Goal: Use online tool/utility: Use online tool/utility

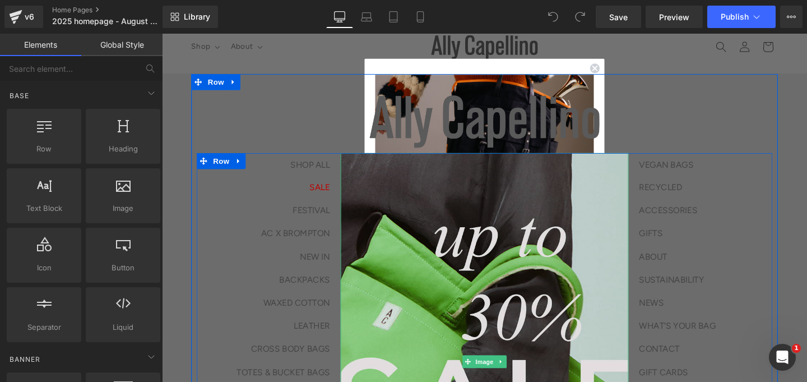
scroll to position [26, 0]
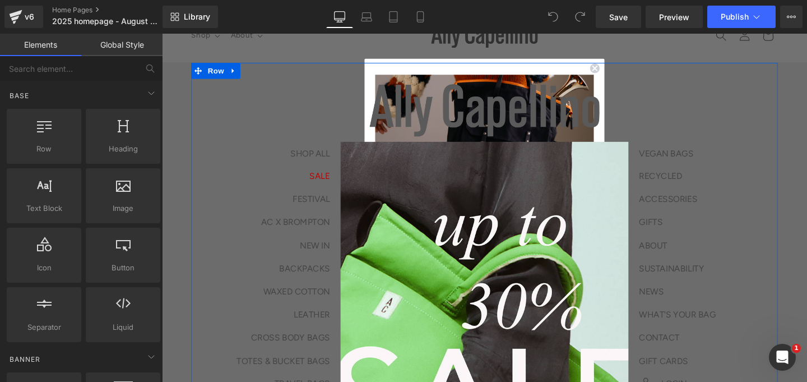
click at [613, 73] on div "Image SHOP ALL Text Block SALE Text Block FESTIVAL AC X BROMPTON NEW IN BACKPAC…" at bounding box center [501, 343] width 617 height 559
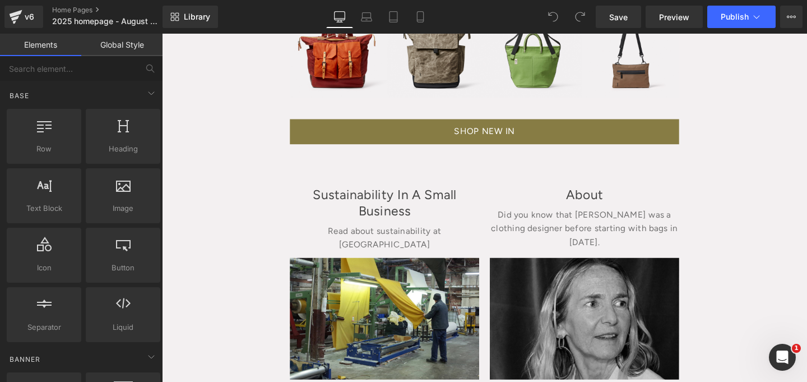
scroll to position [871, 0]
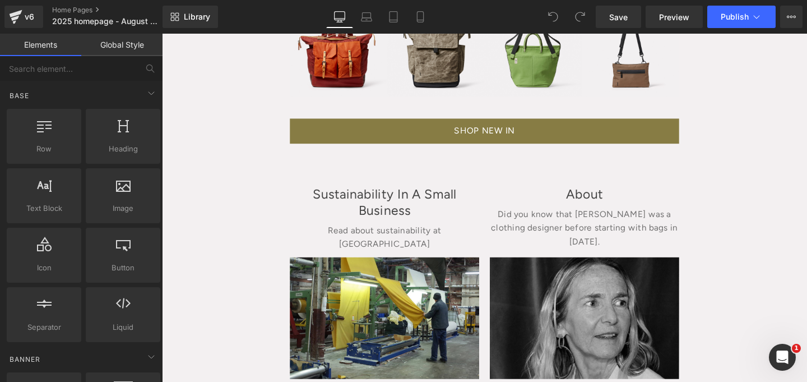
click at [219, 261] on div "Image SHOP ALL Text Block SALE Text Block FESTIVAL AC X BROMPTON NEW IN BACKPAC…" at bounding box center [501, 98] width 678 height 1770
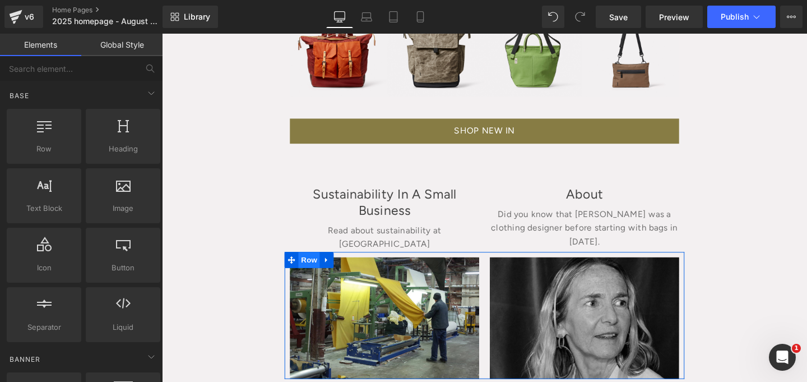
click at [315, 267] on span "Row" at bounding box center [317, 271] width 22 height 17
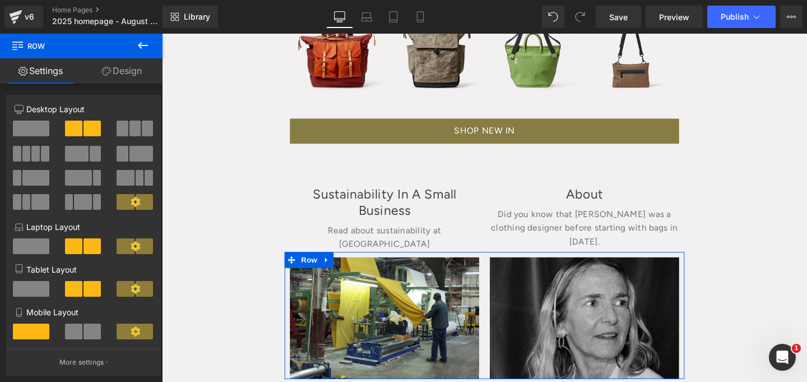
click at [123, 68] on link "Design" at bounding box center [121, 70] width 81 height 25
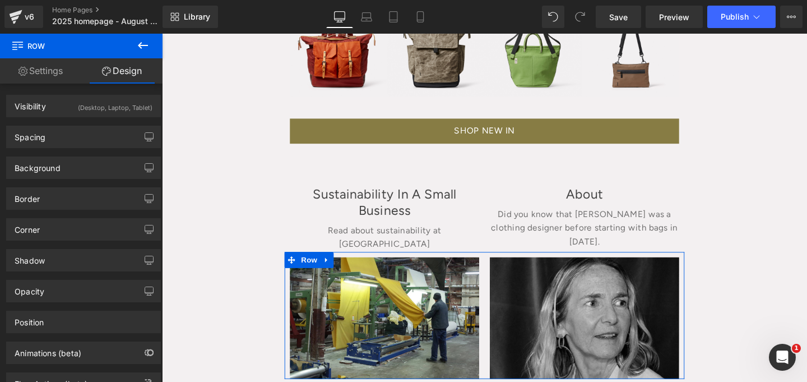
click at [152, 39] on button at bounding box center [142, 46] width 39 height 25
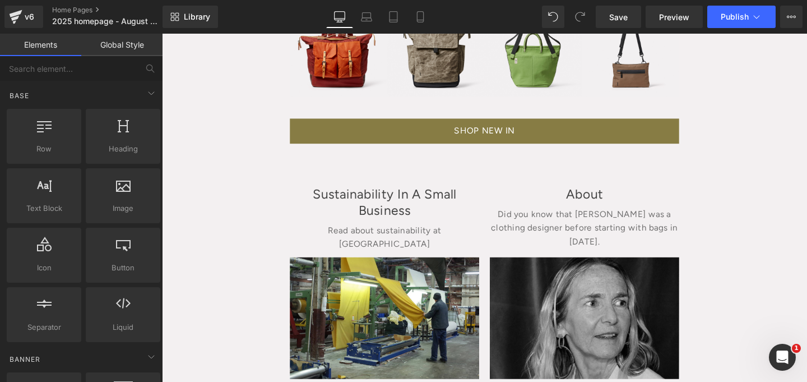
click at [150, 39] on link "Global Style" at bounding box center [121, 45] width 81 height 22
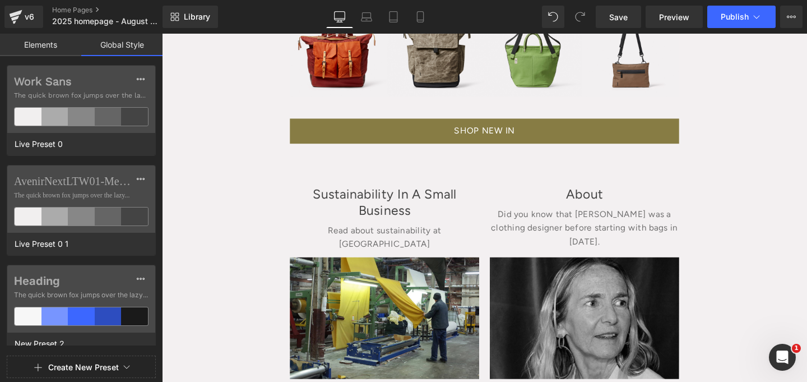
click at [24, 40] on link "Elements" at bounding box center [40, 45] width 81 height 22
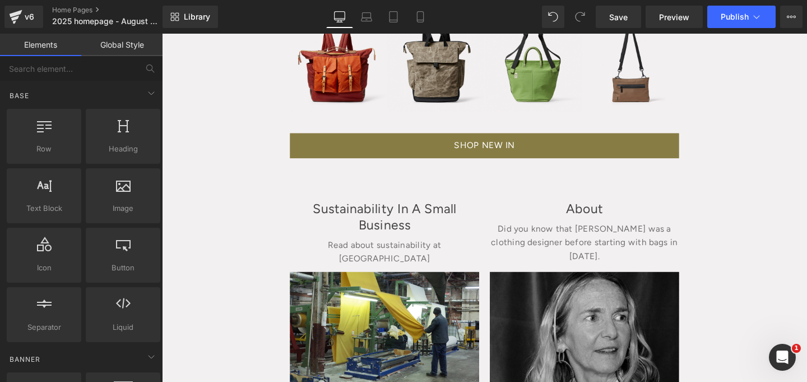
scroll to position [871, 0]
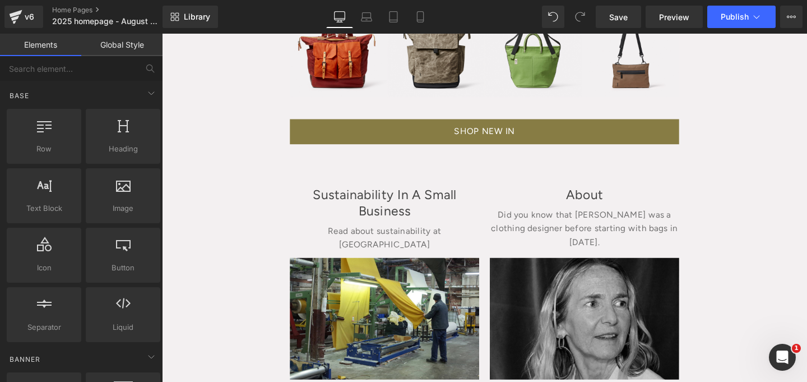
click at [383, 205] on div "Sustainability In A Small Business Heading" at bounding box center [396, 212] width 199 height 34
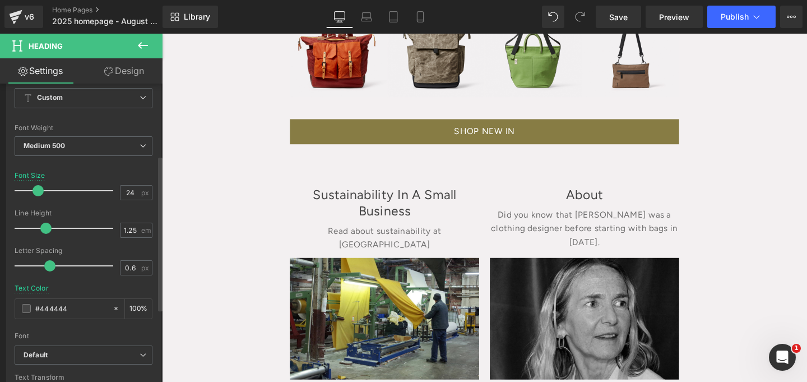
scroll to position [157, 0]
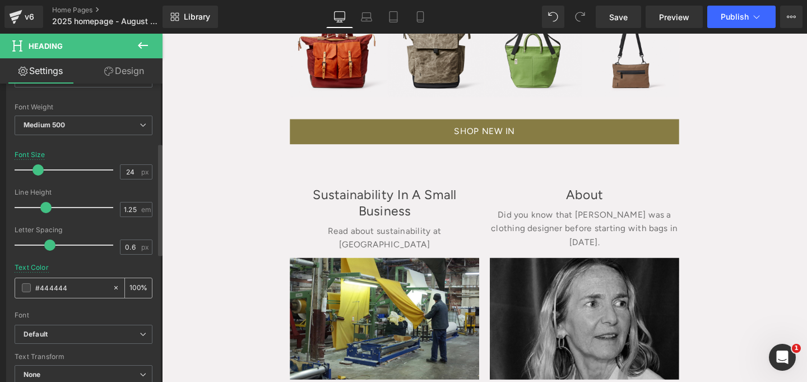
click at [73, 295] on div "#444444" at bounding box center [63, 288] width 97 height 20
click at [76, 292] on input "#444444" at bounding box center [71, 287] width 72 height 12
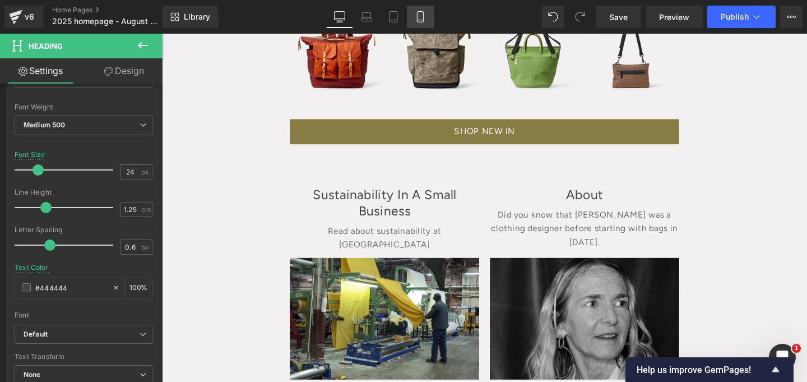
click at [431, 17] on link "Mobile" at bounding box center [420, 17] width 27 height 22
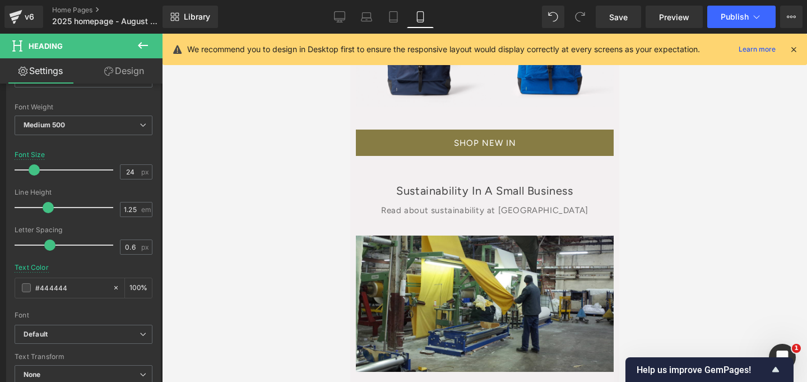
scroll to position [0, 0]
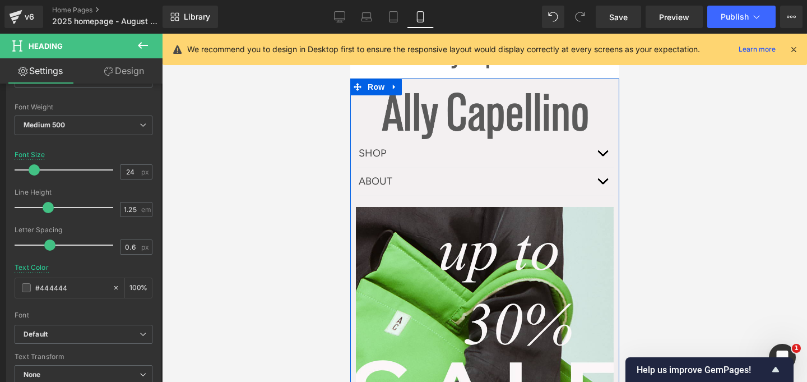
click at [355, 161] on div "Image SHOP Text Block SHOP ALL Text Block SALE Text Block FESTIVAL AC X BROMPTO…" at bounding box center [484, 317] width 269 height 449
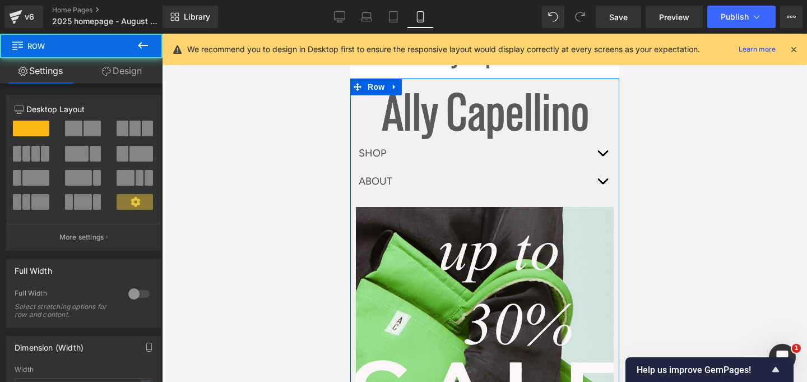
click at [128, 71] on link "Design" at bounding box center [121, 70] width 81 height 25
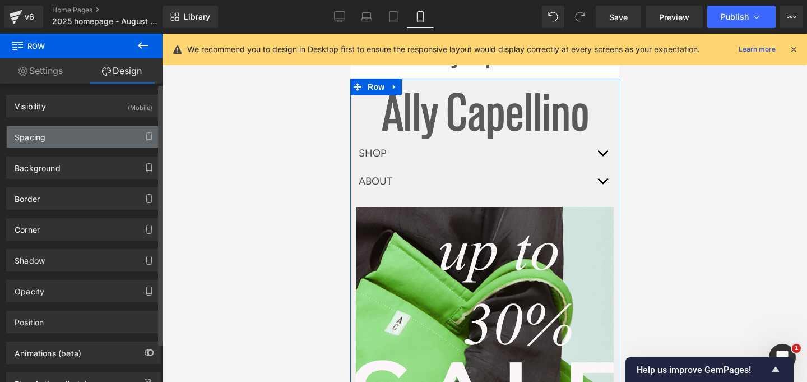
click at [90, 136] on div "Spacing" at bounding box center [84, 136] width 154 height 21
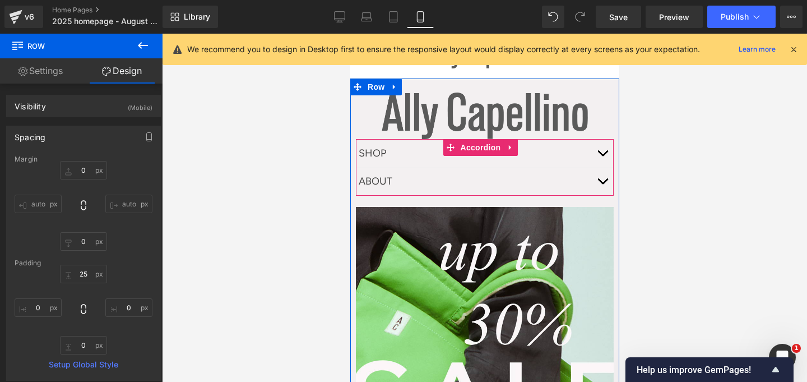
click at [366, 168] on div "ABOUT Text Block" at bounding box center [484, 182] width 258 height 28
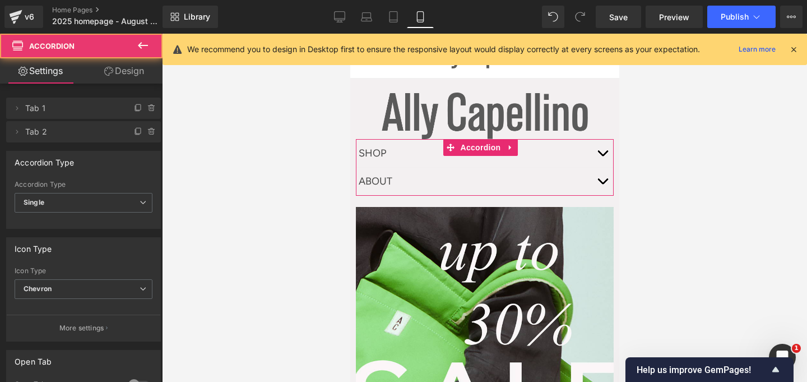
click at [128, 70] on link "Design" at bounding box center [124, 70] width 81 height 25
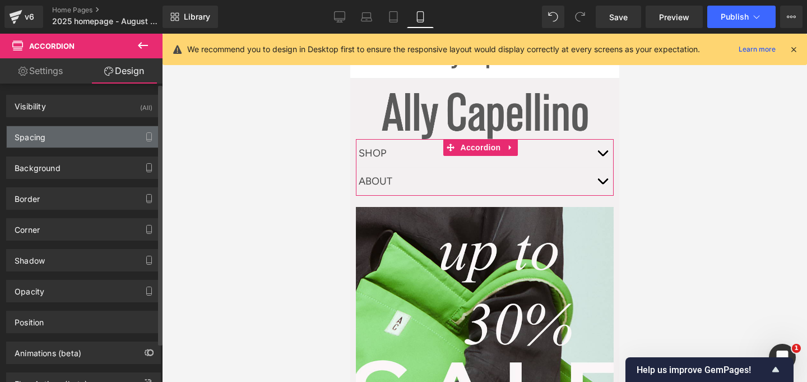
click at [99, 129] on div "Spacing" at bounding box center [84, 136] width 154 height 21
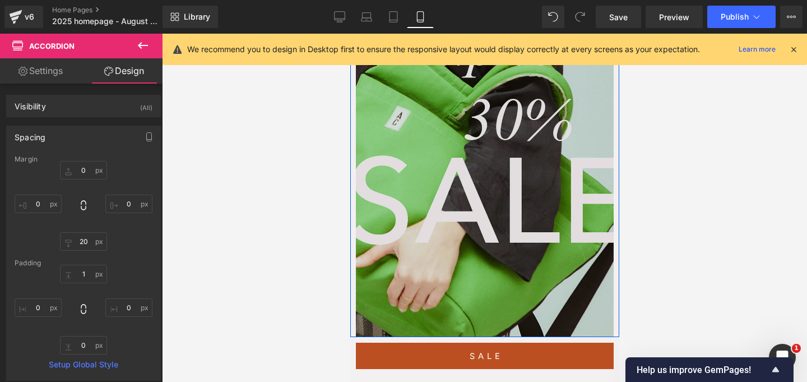
scroll to position [197, 0]
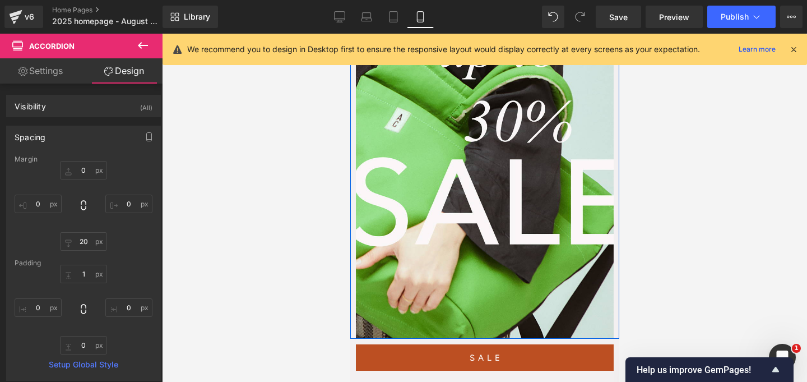
click at [354, 139] on div "Image SHOP Text Block SHOP ALL Text Block SALE Text Block FESTIVAL AC X BROMPTO…" at bounding box center [484, 114] width 269 height 449
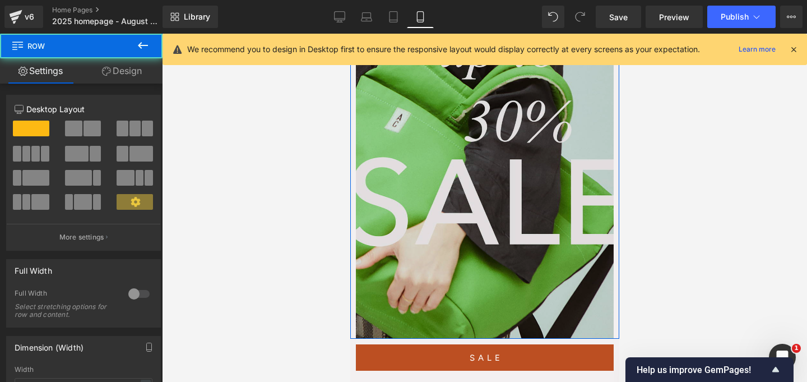
click at [363, 141] on img at bounding box center [484, 171] width 258 height 335
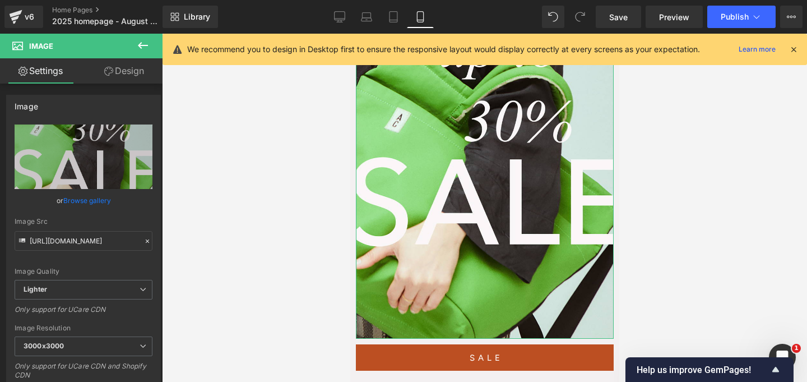
click at [133, 76] on link "Design" at bounding box center [124, 70] width 81 height 25
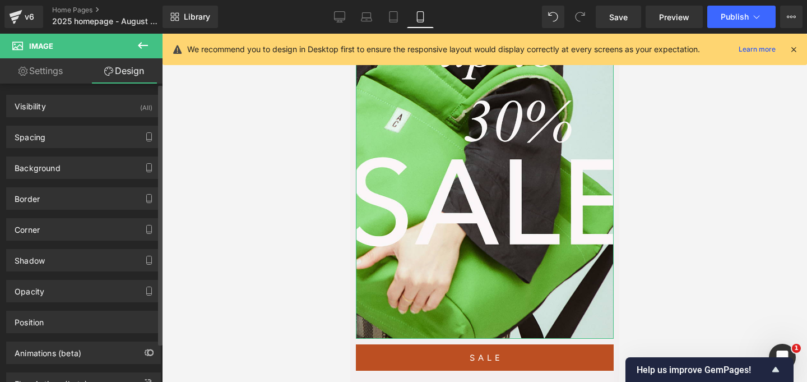
click at [86, 148] on div "Background Color & Image color Color % Image Replace Image Upload image or Brow…" at bounding box center [84, 163] width 168 height 31
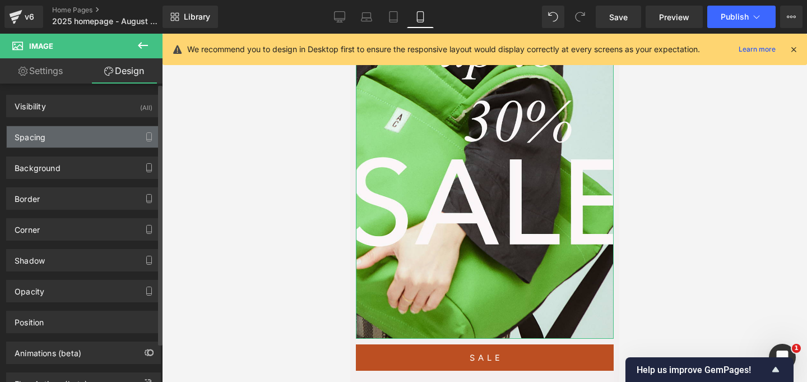
click at [93, 138] on div "Spacing" at bounding box center [84, 136] width 154 height 21
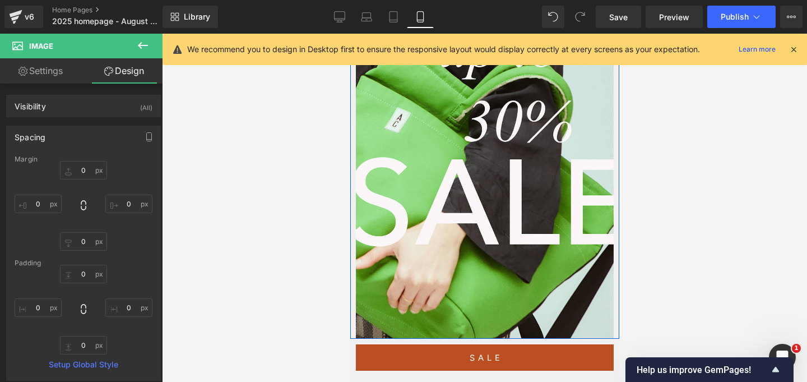
click at [352, 210] on div at bounding box center [351, 107] width 3 height 463
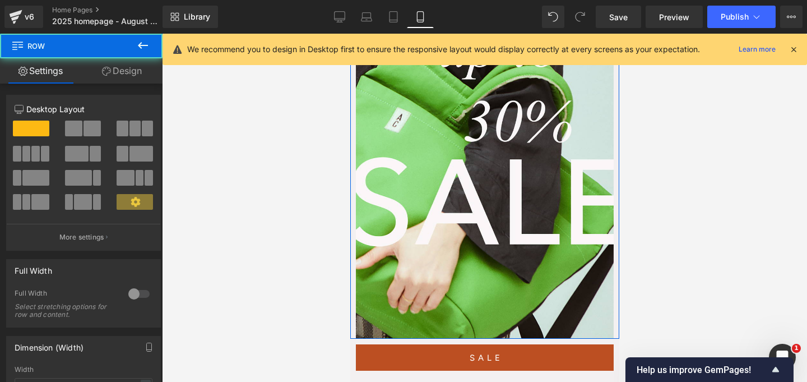
click at [129, 65] on link "Design" at bounding box center [121, 70] width 81 height 25
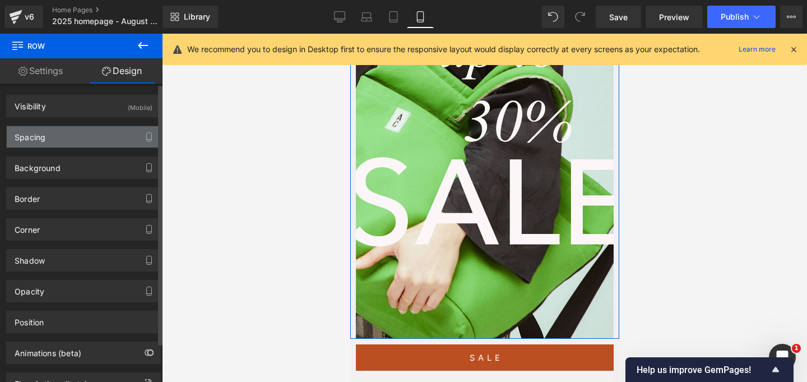
click at [91, 134] on div "Spacing" at bounding box center [84, 136] width 154 height 21
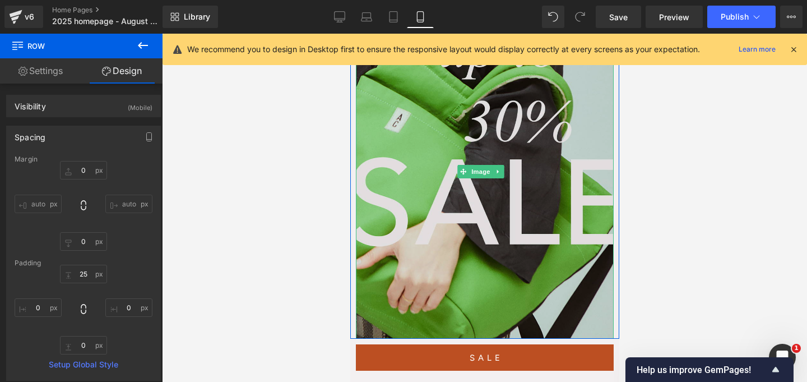
scroll to position [290, 0]
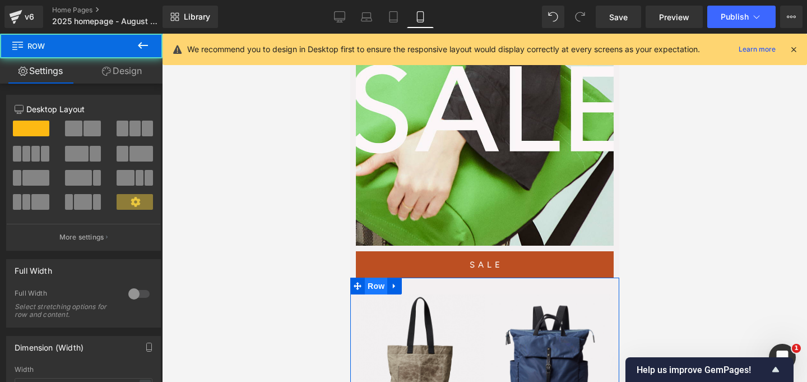
click at [373, 278] on span "Row" at bounding box center [375, 286] width 22 height 17
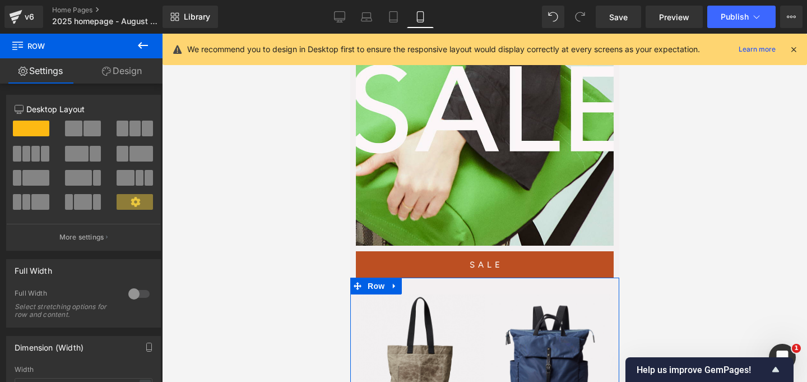
click at [124, 71] on link "Design" at bounding box center [121, 70] width 81 height 25
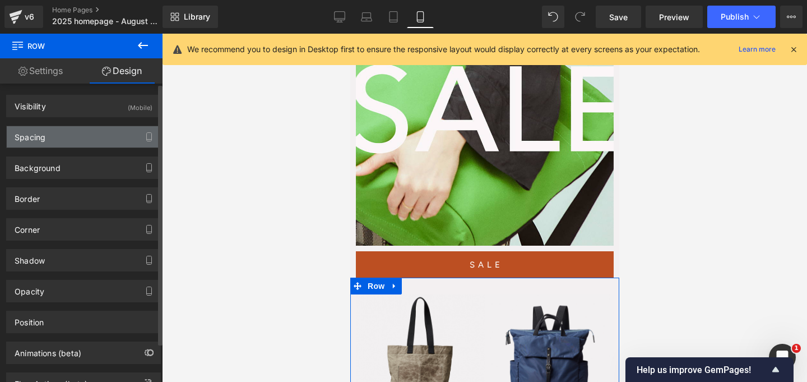
click at [84, 145] on div "Spacing" at bounding box center [84, 136] width 154 height 21
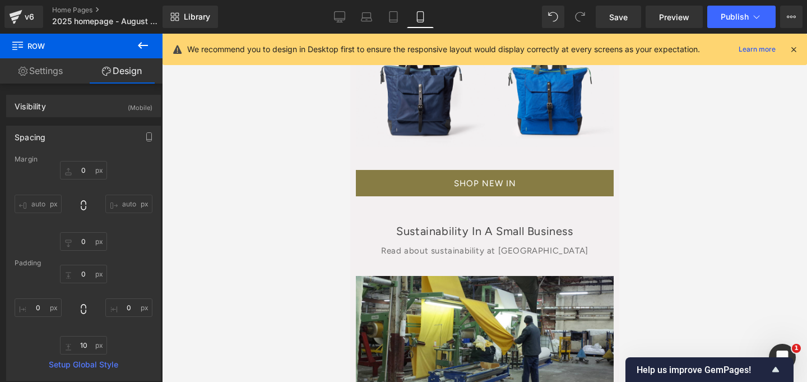
scroll to position [1062, 0]
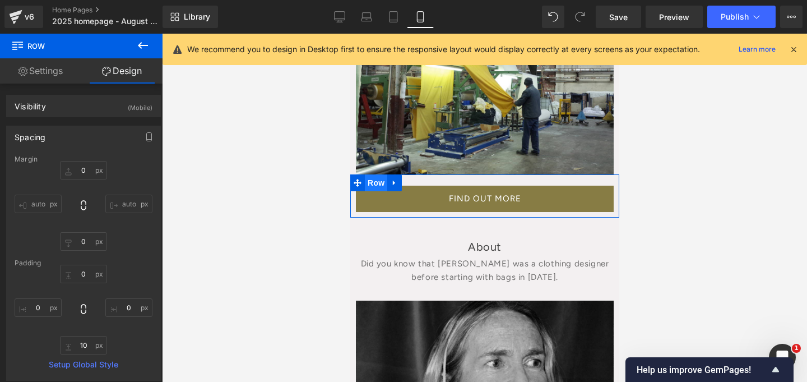
click at [376, 174] on span "Row" at bounding box center [375, 182] width 22 height 17
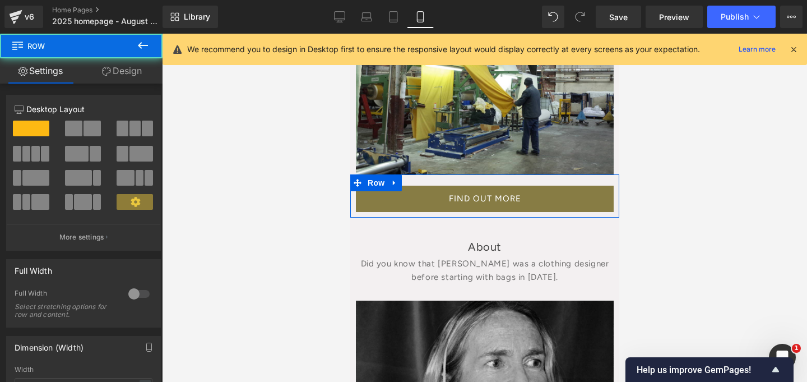
click at [134, 66] on link "Design" at bounding box center [121, 70] width 81 height 25
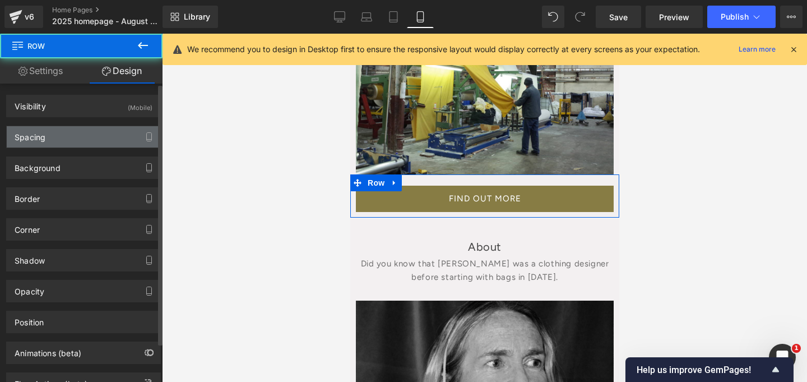
click at [85, 144] on div "Spacing" at bounding box center [84, 136] width 154 height 21
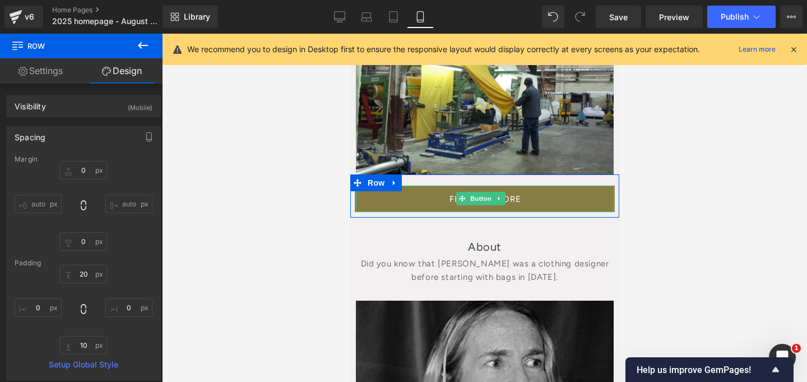
click at [371, 186] on link "FIND OUT MORE" at bounding box center [484, 199] width 260 height 26
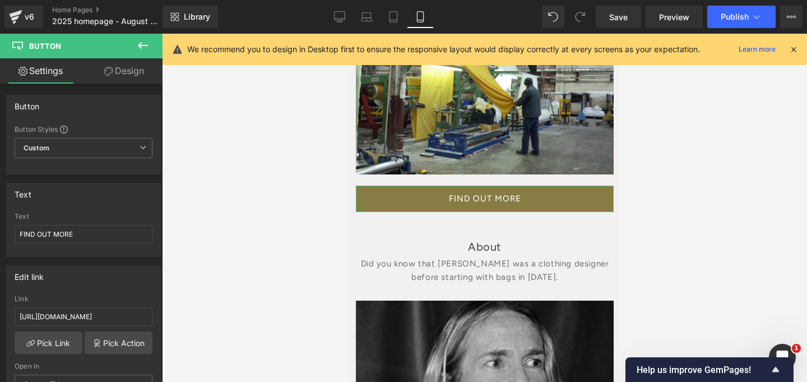
click at [124, 71] on link "Design" at bounding box center [124, 70] width 81 height 25
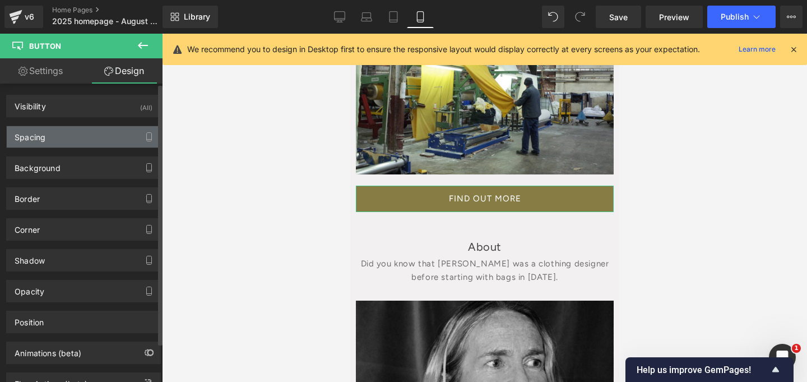
click at [81, 141] on div "Spacing" at bounding box center [84, 136] width 154 height 21
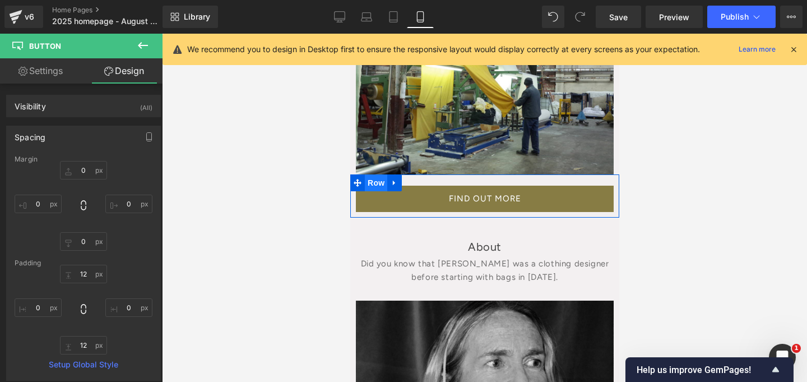
click at [371, 174] on span "Row" at bounding box center [375, 182] width 22 height 17
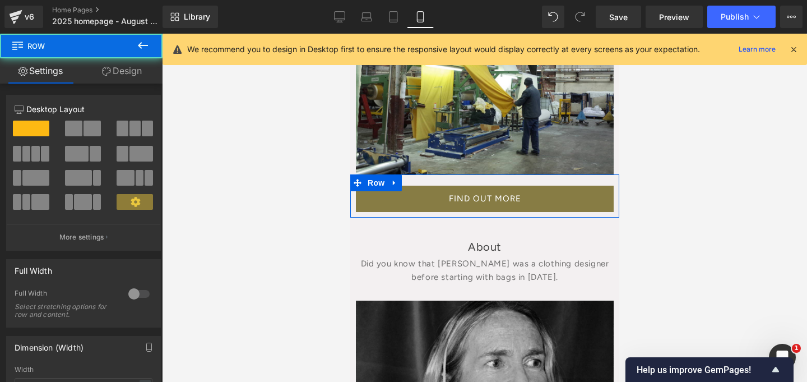
click at [140, 77] on link "Design" at bounding box center [121, 70] width 81 height 25
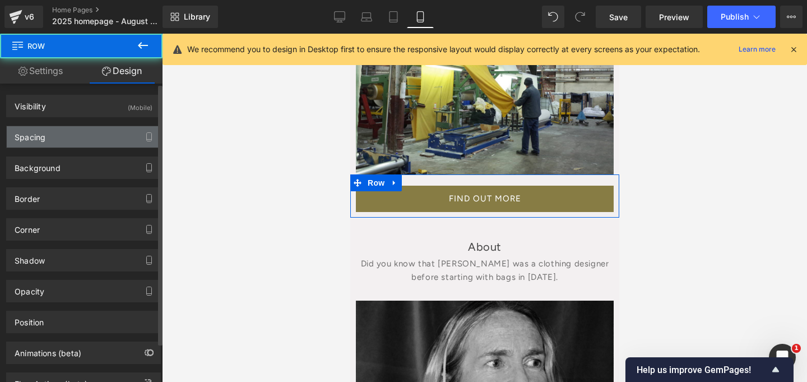
click at [86, 141] on div "Spacing" at bounding box center [84, 136] width 154 height 21
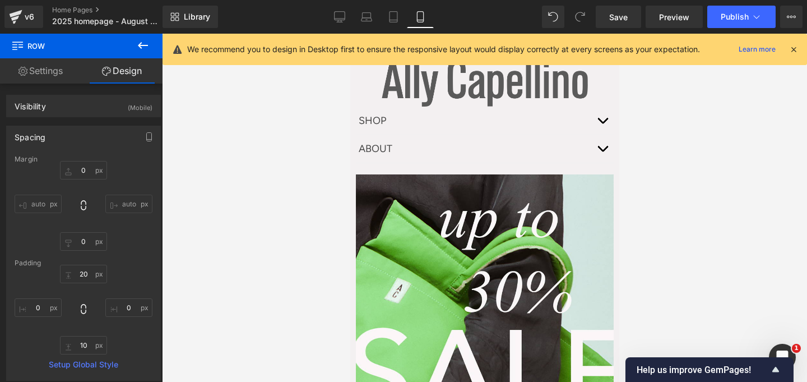
scroll to position [0, 0]
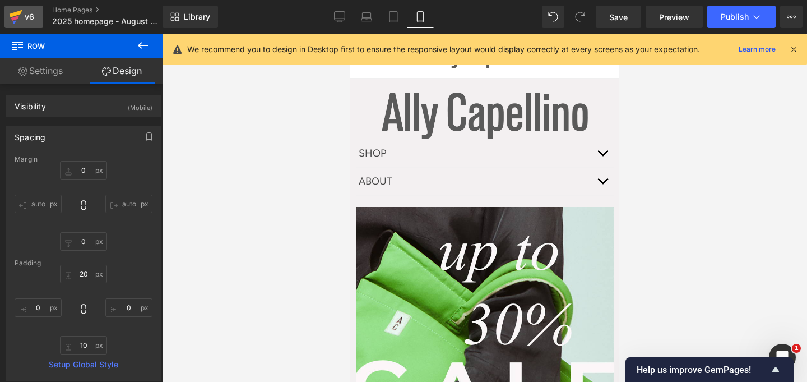
click at [24, 21] on div "v6" at bounding box center [29, 17] width 14 height 15
